Goal: Contribute content: Add original content to the website for others to see

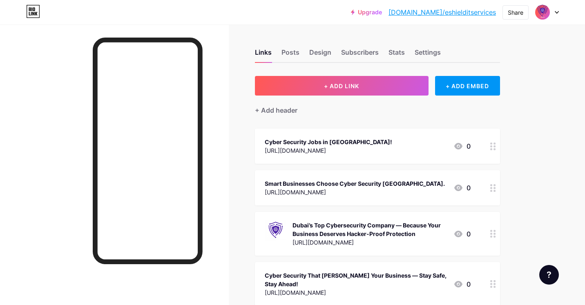
click at [558, 13] on icon at bounding box center [557, 12] width 4 height 3
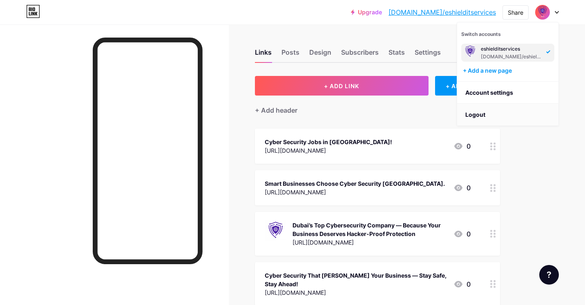
click at [503, 120] on li "Logout" at bounding box center [507, 115] width 101 height 22
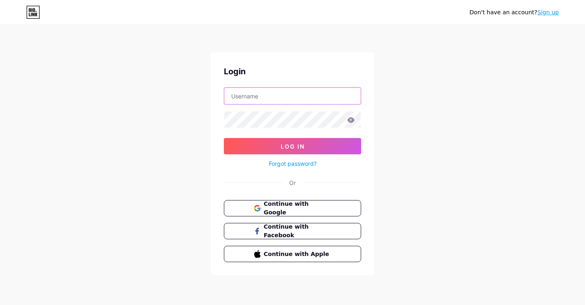
type input "[EMAIL_ADDRESS][DOMAIN_NAME]"
click at [307, 206] on span "Continue with Google" at bounding box center [297, 209] width 68 height 18
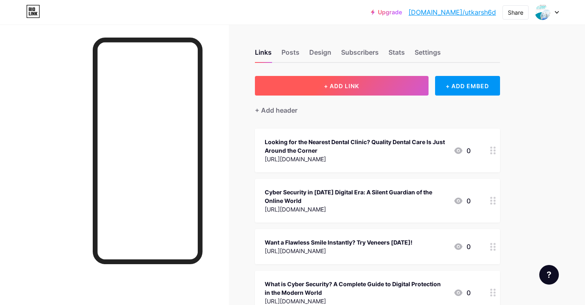
click at [326, 83] on span "+ ADD LINK" at bounding box center [341, 86] width 35 height 7
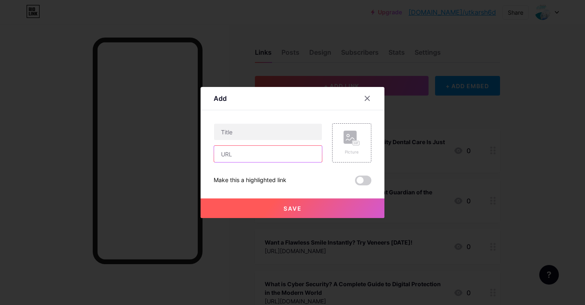
click at [257, 158] on input "text" at bounding box center [268, 154] width 108 height 16
paste input "https://topsmiledentalclinic.com/whats-more-expensive-veneers-or-bonding/"
type input "https://topsmiledentalclinic.com/whats-more-expensive-veneers-or-bonding/"
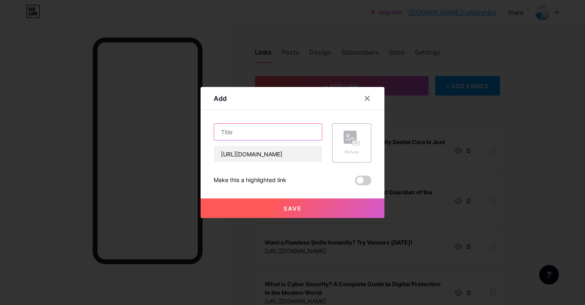
scroll to position [0, 0]
click at [261, 134] on input "text" at bounding box center [268, 132] width 108 height 16
paste input "Veneer or Bonding – Which One is Right for Your Smile?"
type input "Veneer or Bonding – Which One is Right for Your Smile?"
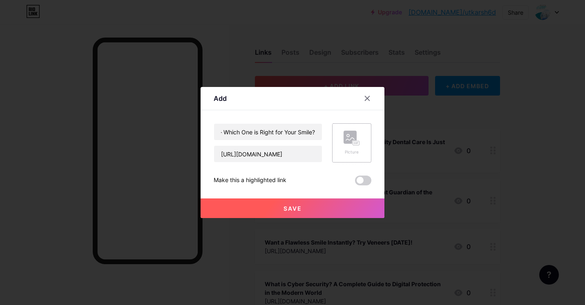
scroll to position [0, 0]
click at [352, 139] on rect at bounding box center [350, 137] width 13 height 13
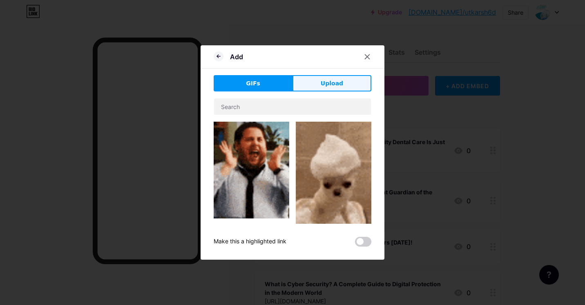
click at [327, 91] on button "Upload" at bounding box center [331, 83] width 79 height 16
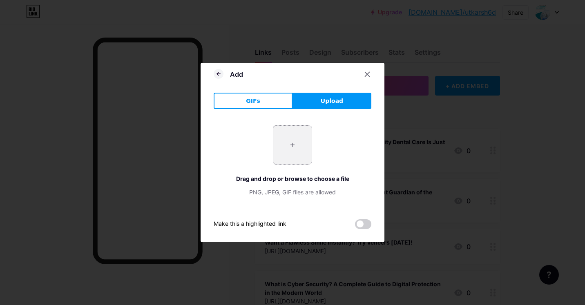
click at [293, 153] on input "file" at bounding box center [292, 145] width 38 height 38
type input "C:\fakepath\Veneer or Bonding – Which One is Right for Your Smile.jpeg"
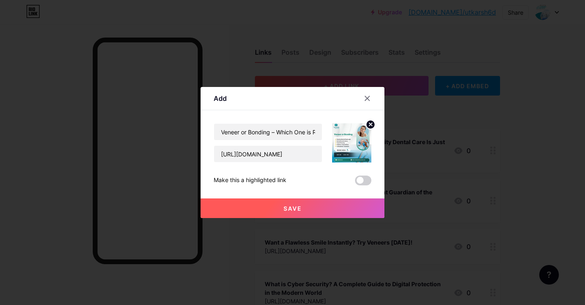
click at [304, 211] on button "Save" at bounding box center [293, 209] width 184 height 20
